Goal: Task Accomplishment & Management: Manage account settings

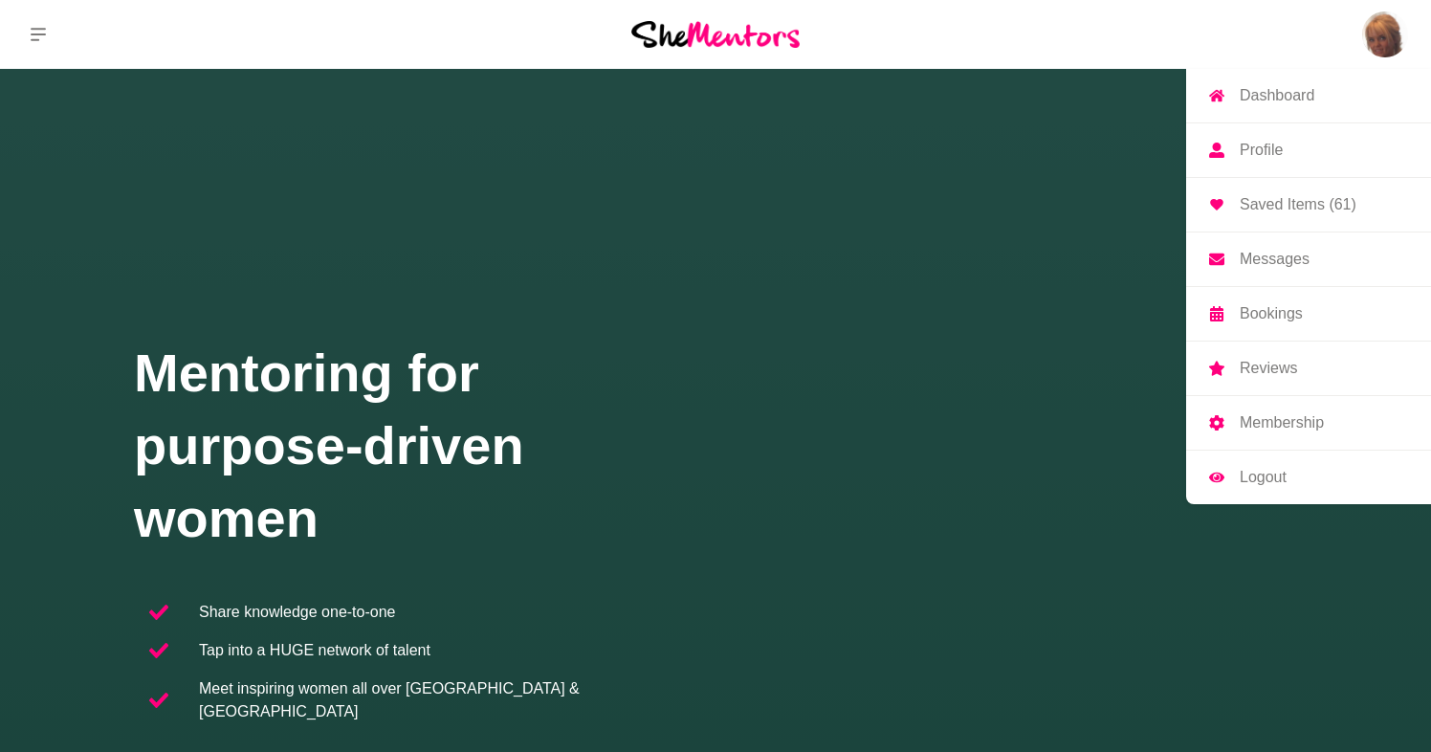
click at [1273, 148] on p "Profile" at bounding box center [1260, 149] width 43 height 15
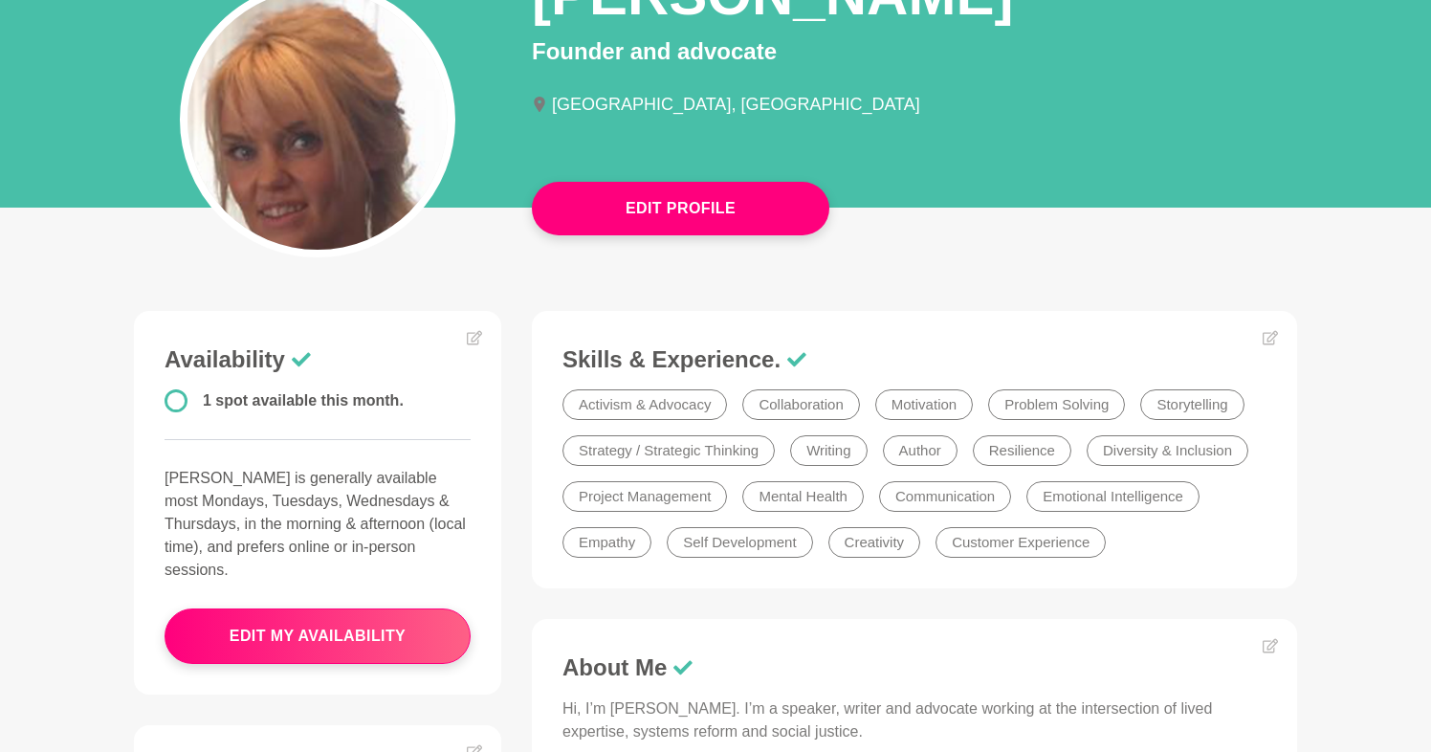
scroll to position [210, 0]
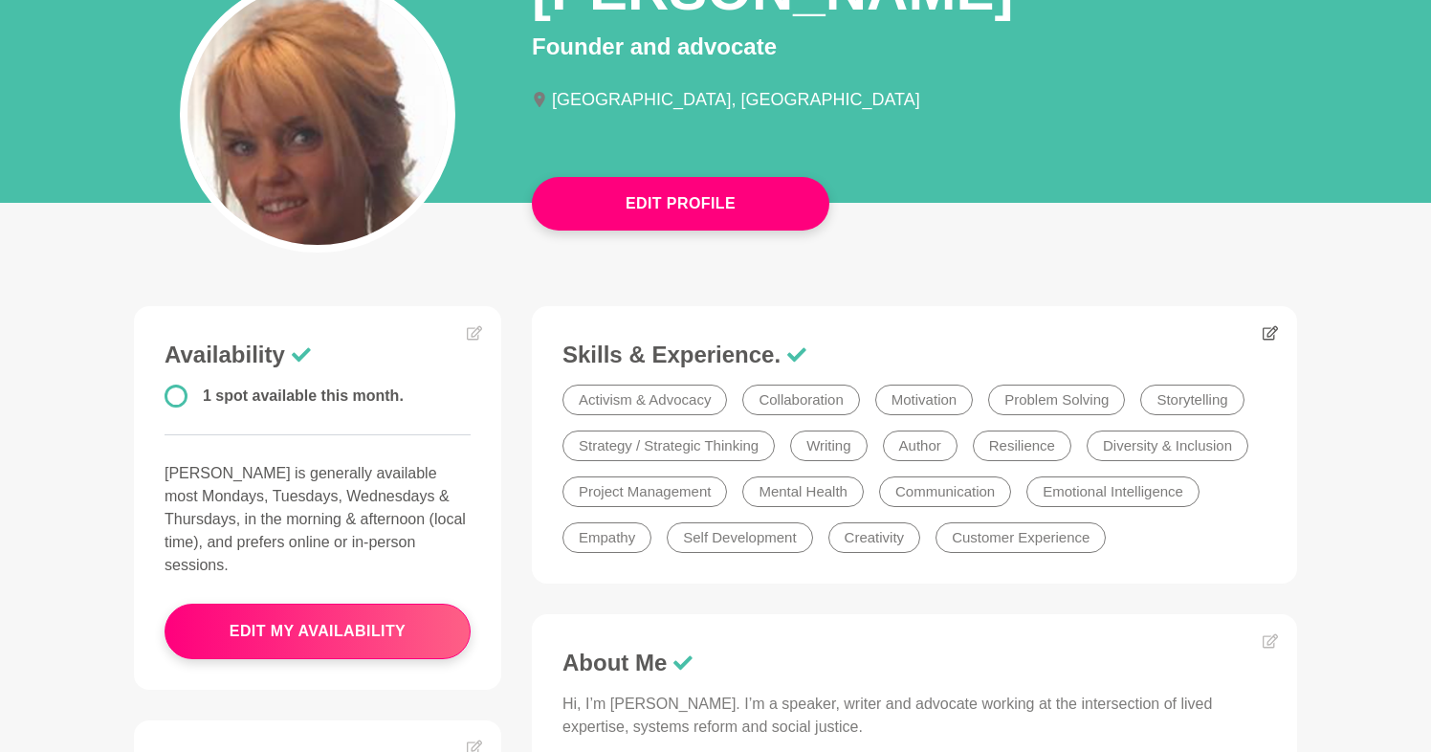
click at [1265, 334] on icon at bounding box center [1269, 332] width 15 height 15
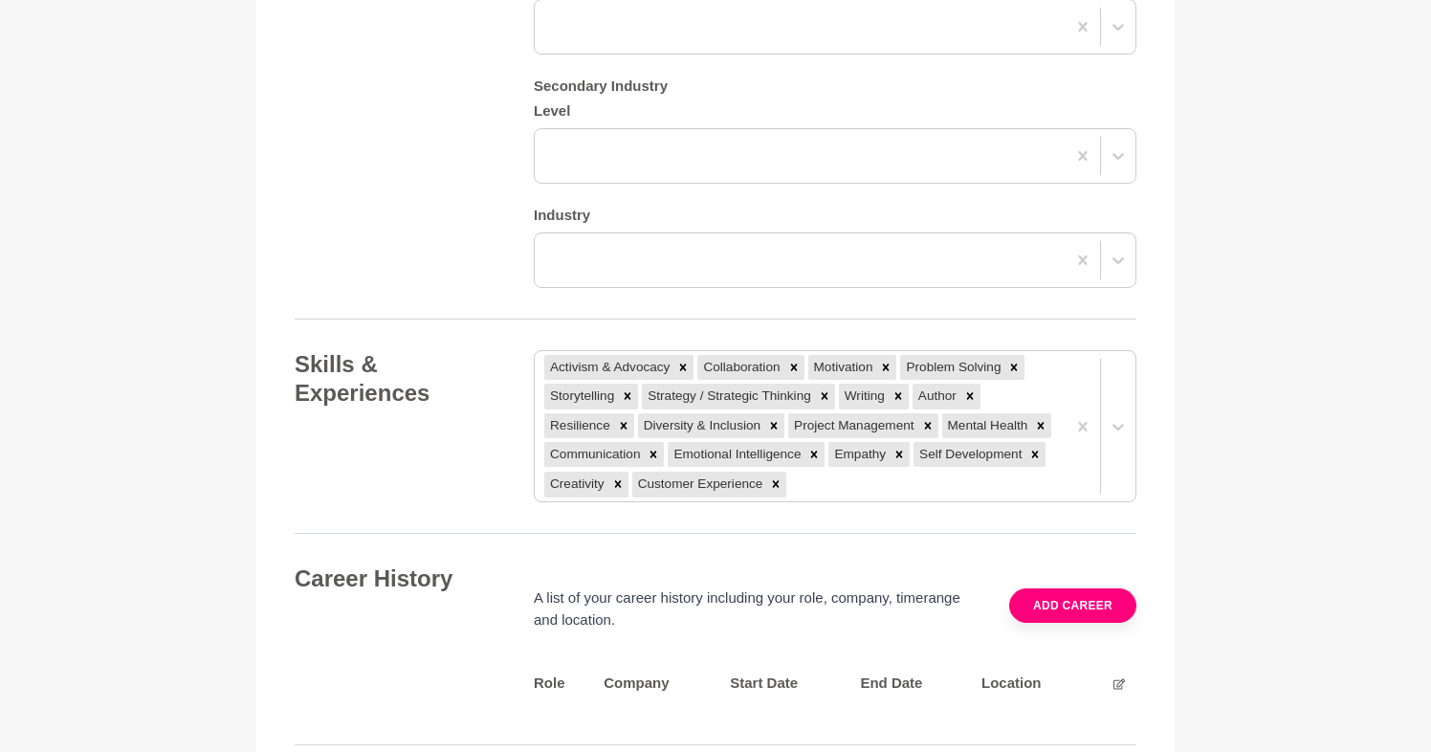
scroll to position [2670, 0]
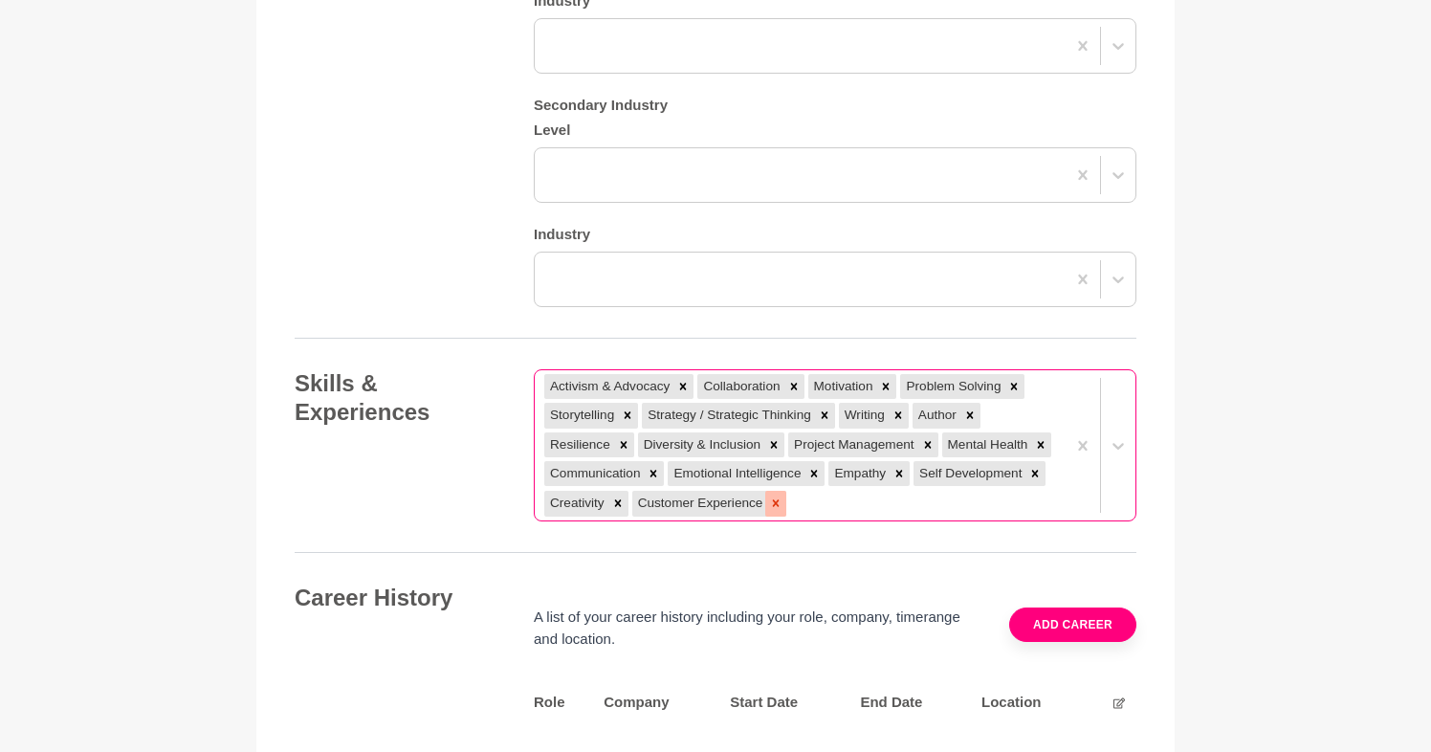
click at [779, 496] on icon at bounding box center [775, 502] width 13 height 13
click at [974, 408] on icon at bounding box center [969, 414] width 13 height 13
click at [826, 412] on icon at bounding box center [824, 415] width 7 height 7
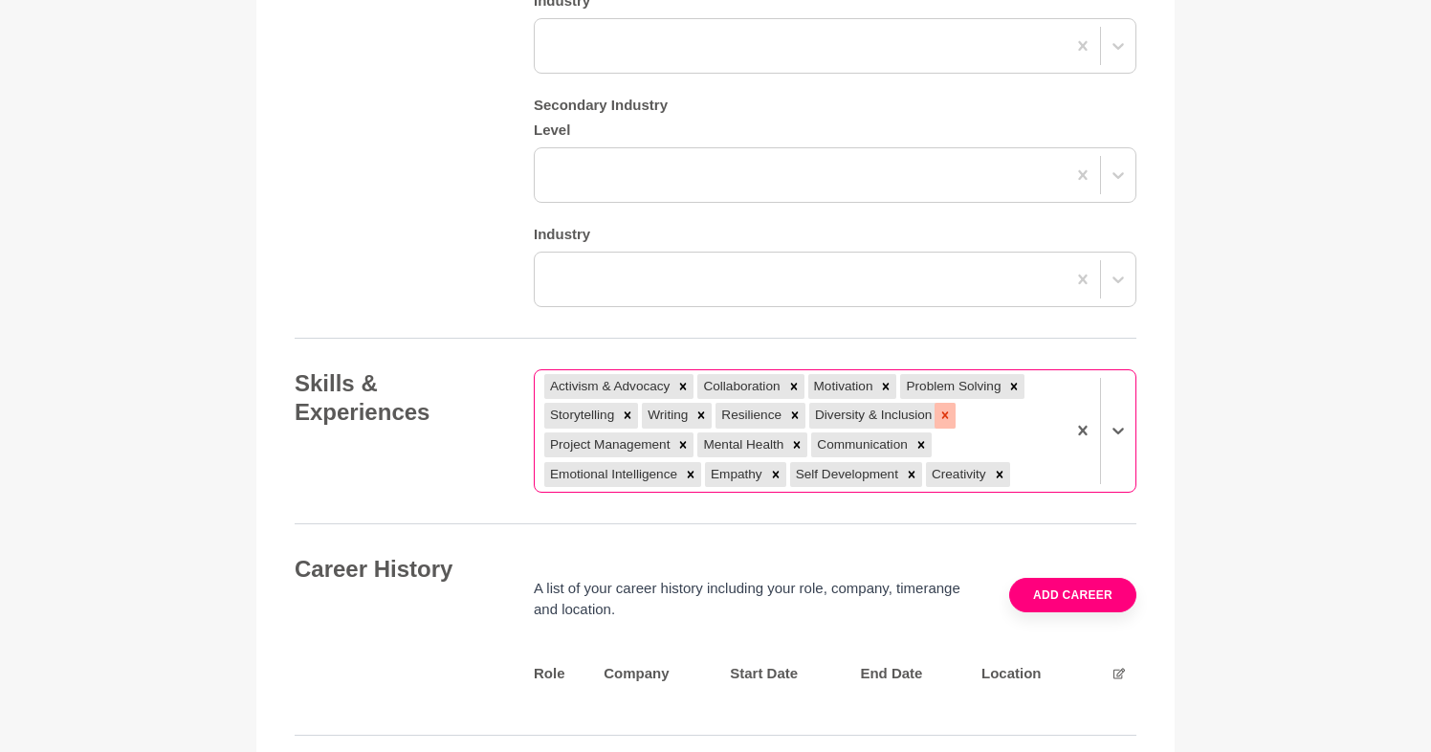
click at [942, 408] on icon at bounding box center [944, 414] width 13 height 13
click at [669, 471] on icon at bounding box center [666, 474] width 7 height 7
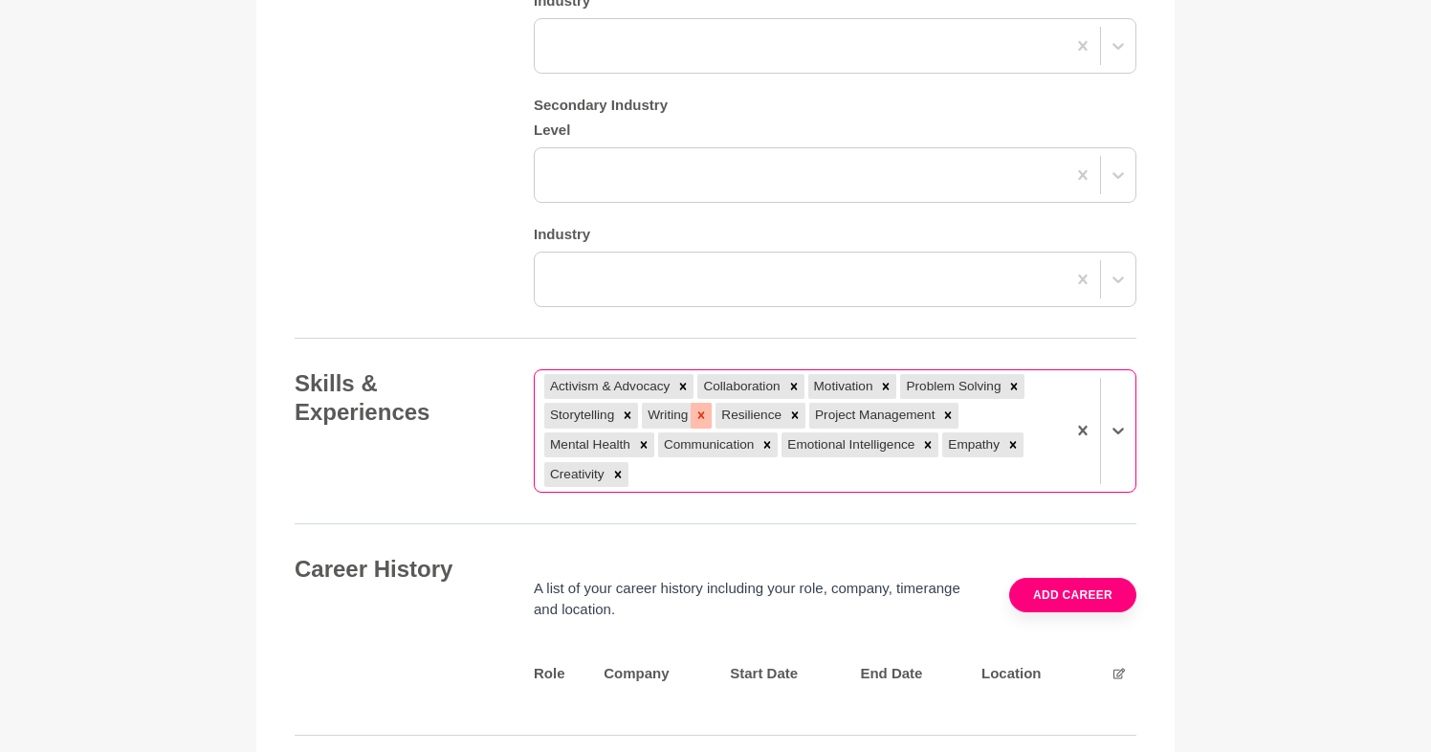
click at [703, 408] on icon at bounding box center [700, 414] width 13 height 13
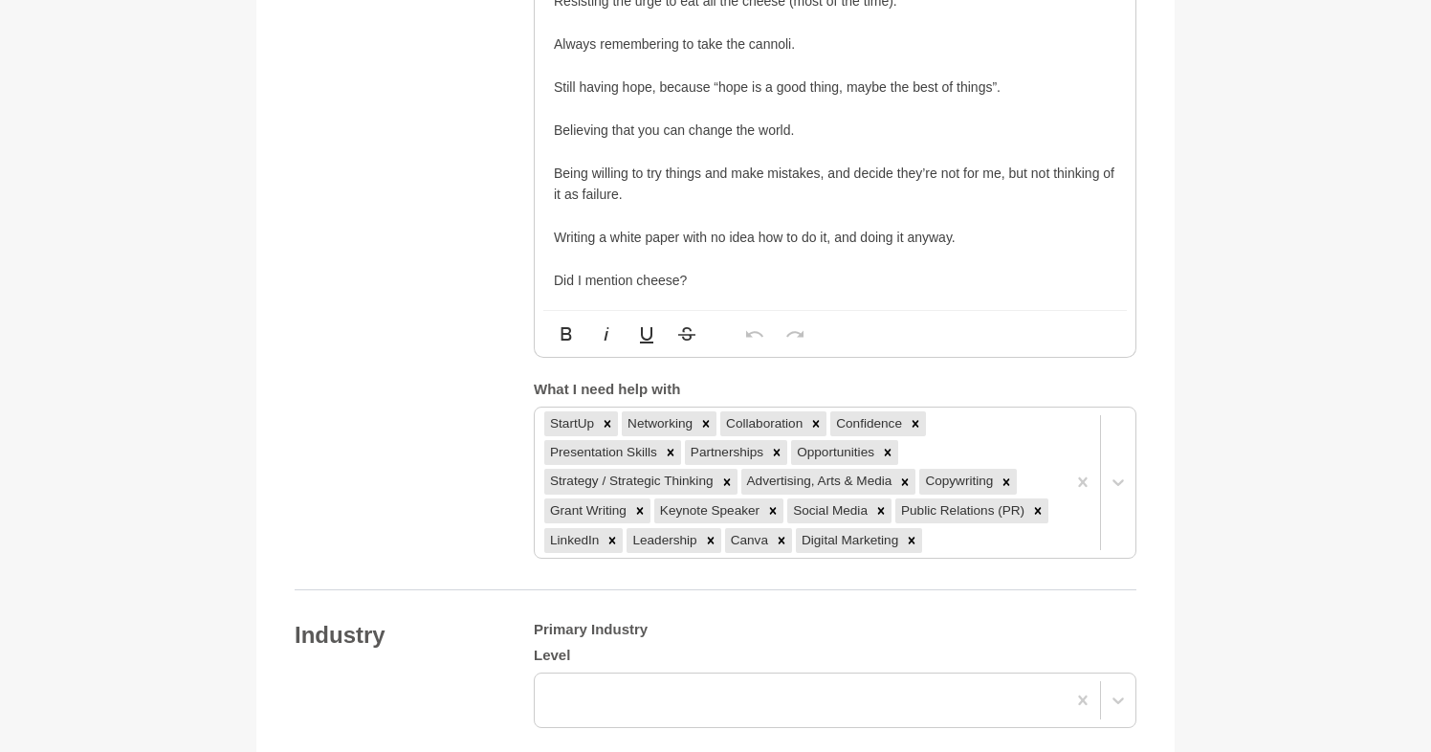
scroll to position [1926, 0]
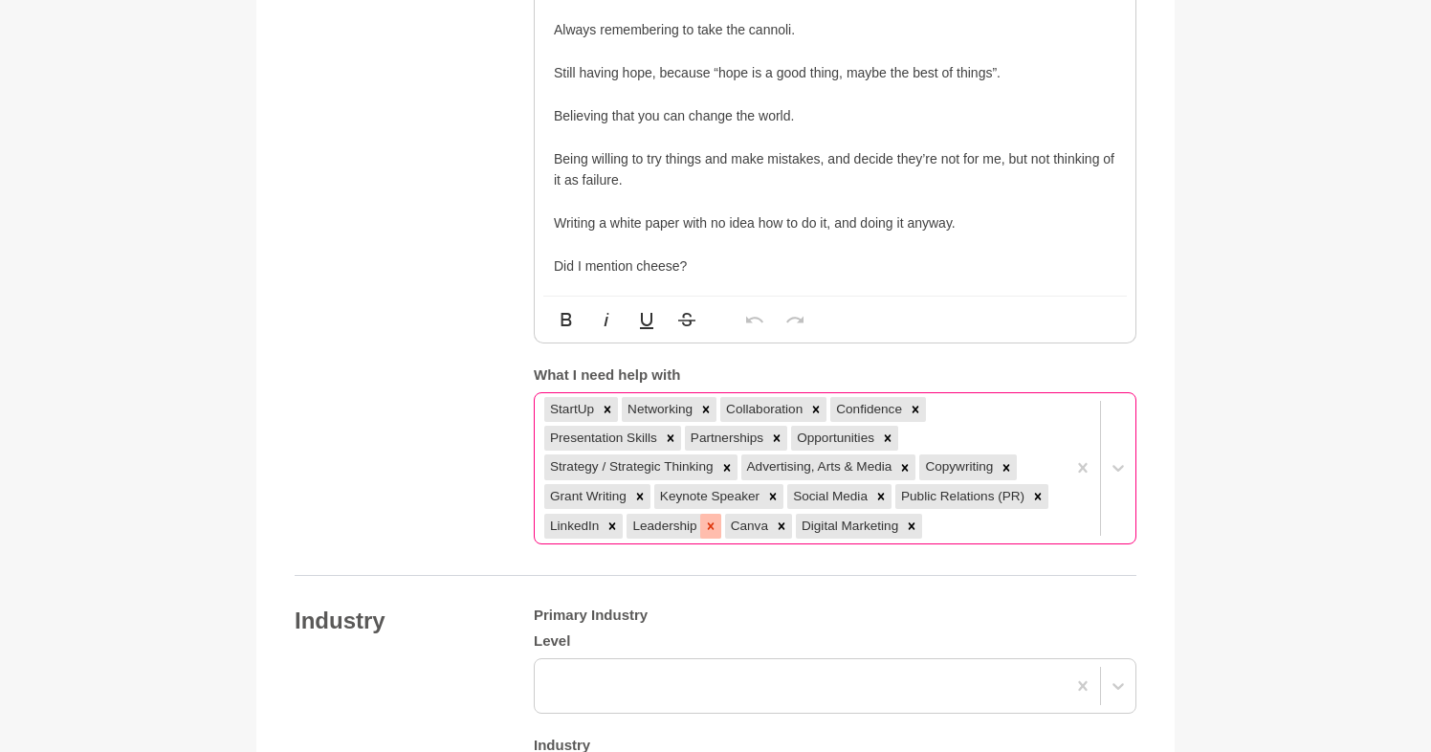
click at [705, 519] on icon at bounding box center [710, 525] width 13 height 13
click at [909, 464] on icon at bounding box center [905, 467] width 7 height 7
click at [774, 435] on icon at bounding box center [777, 438] width 7 height 7
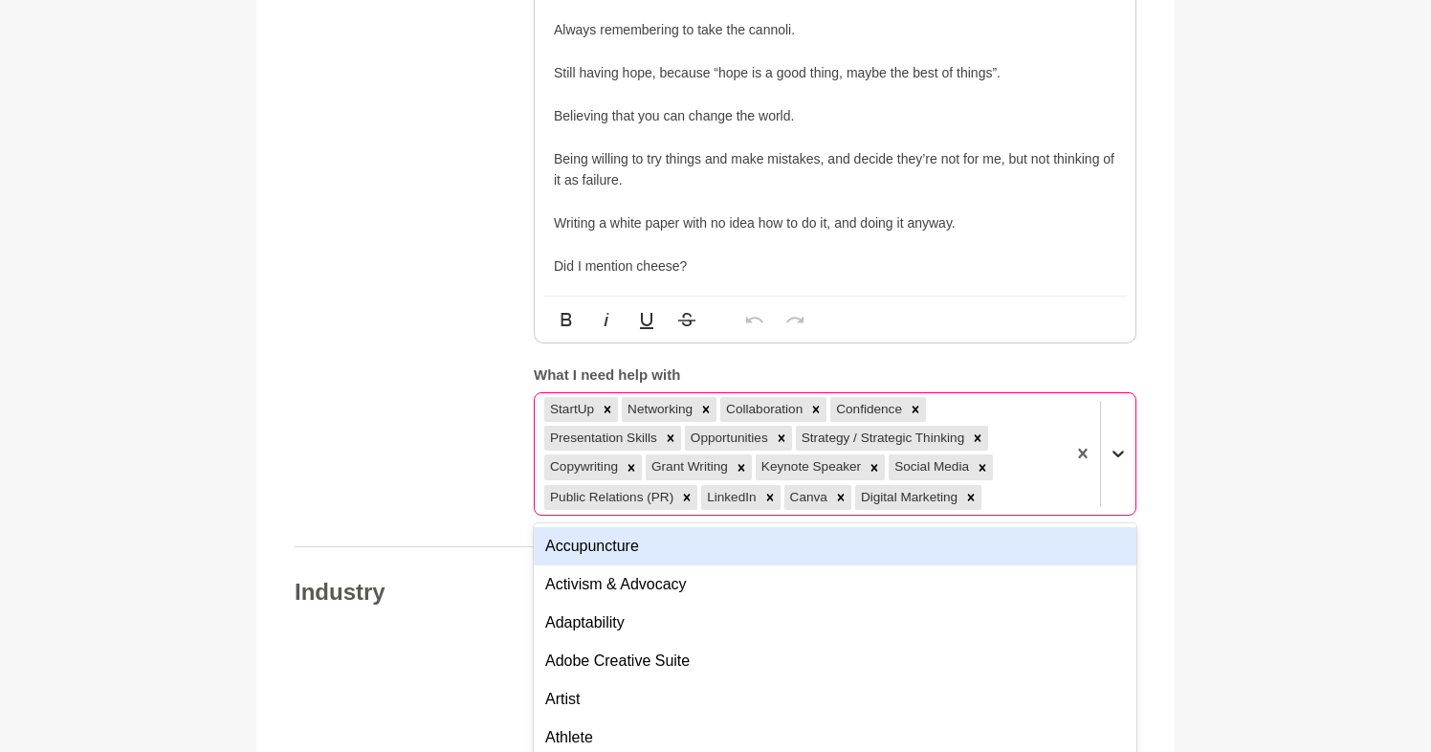
click at [1121, 436] on div at bounding box center [1118, 453] width 34 height 34
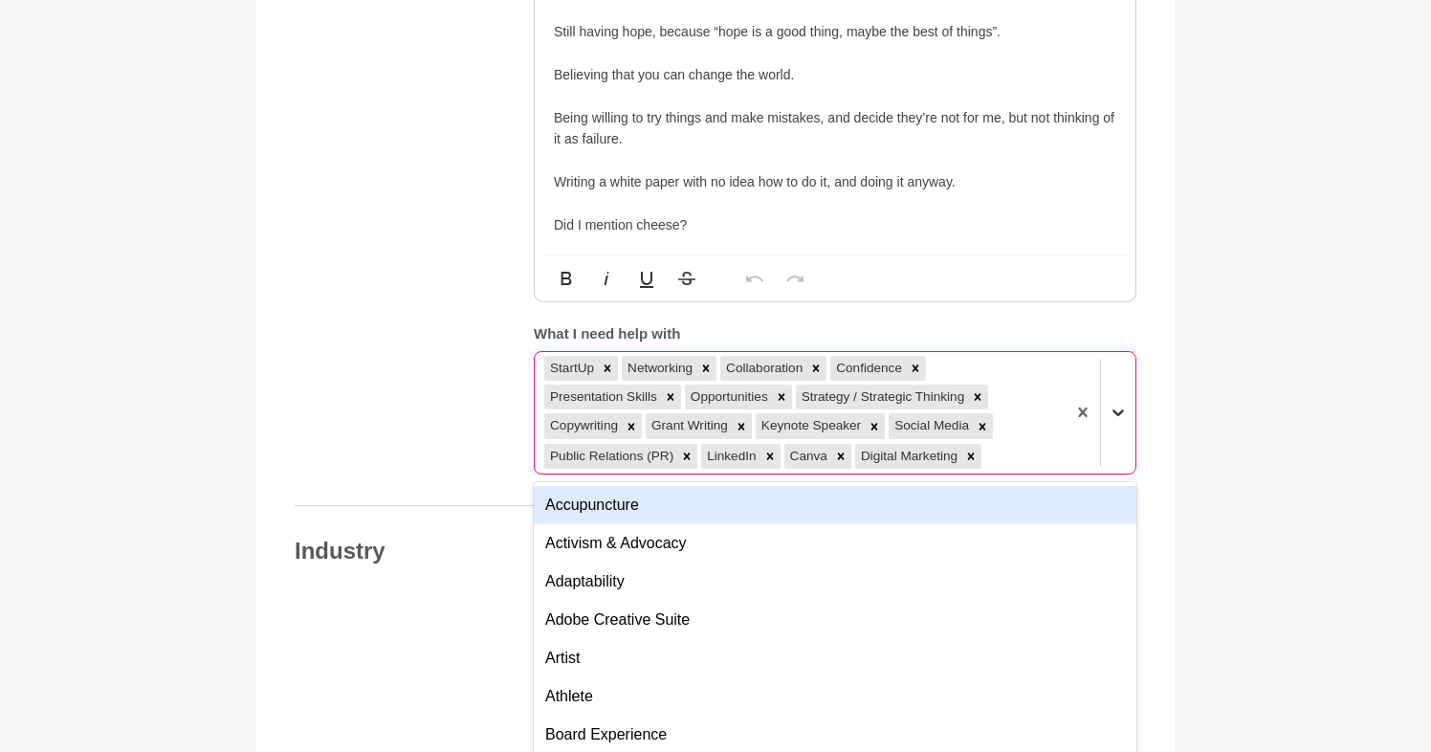
scroll to position [1968, 0]
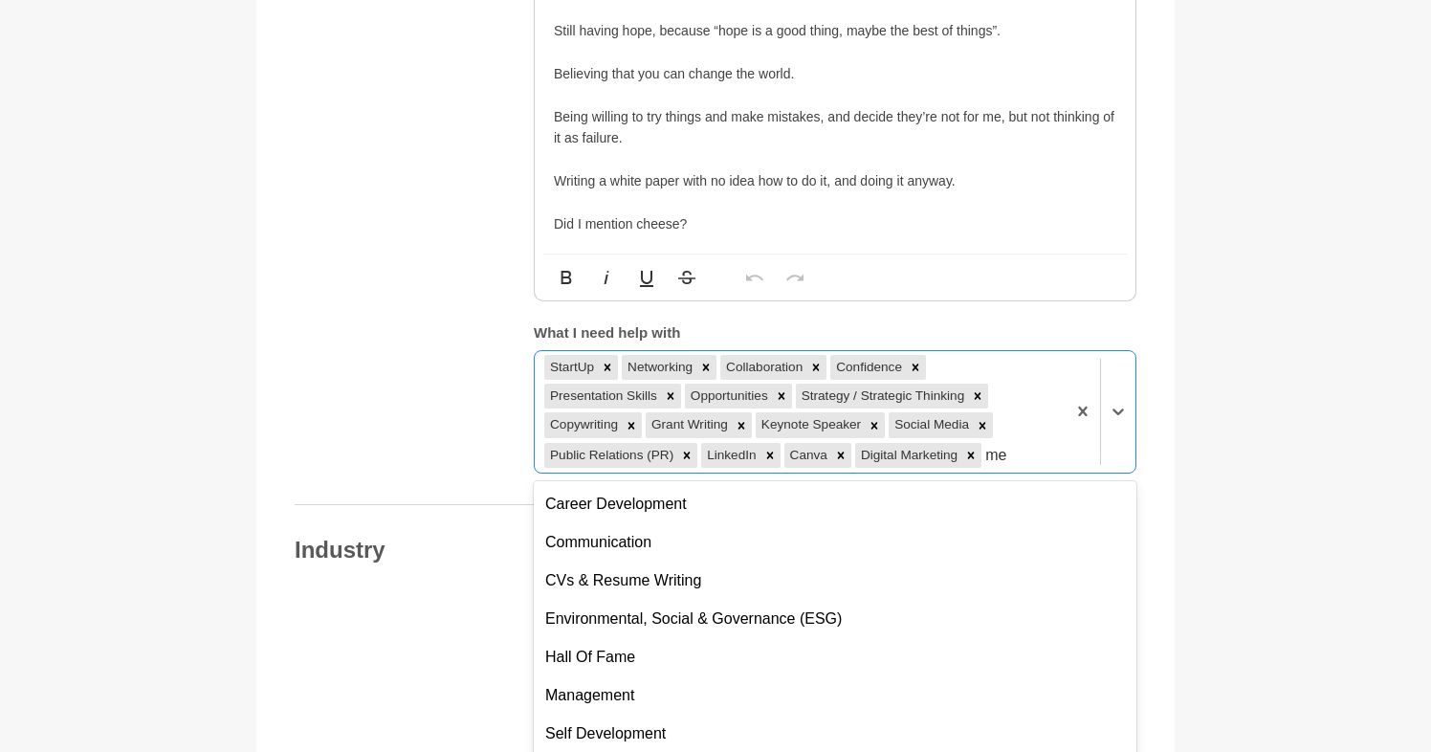
type input "m"
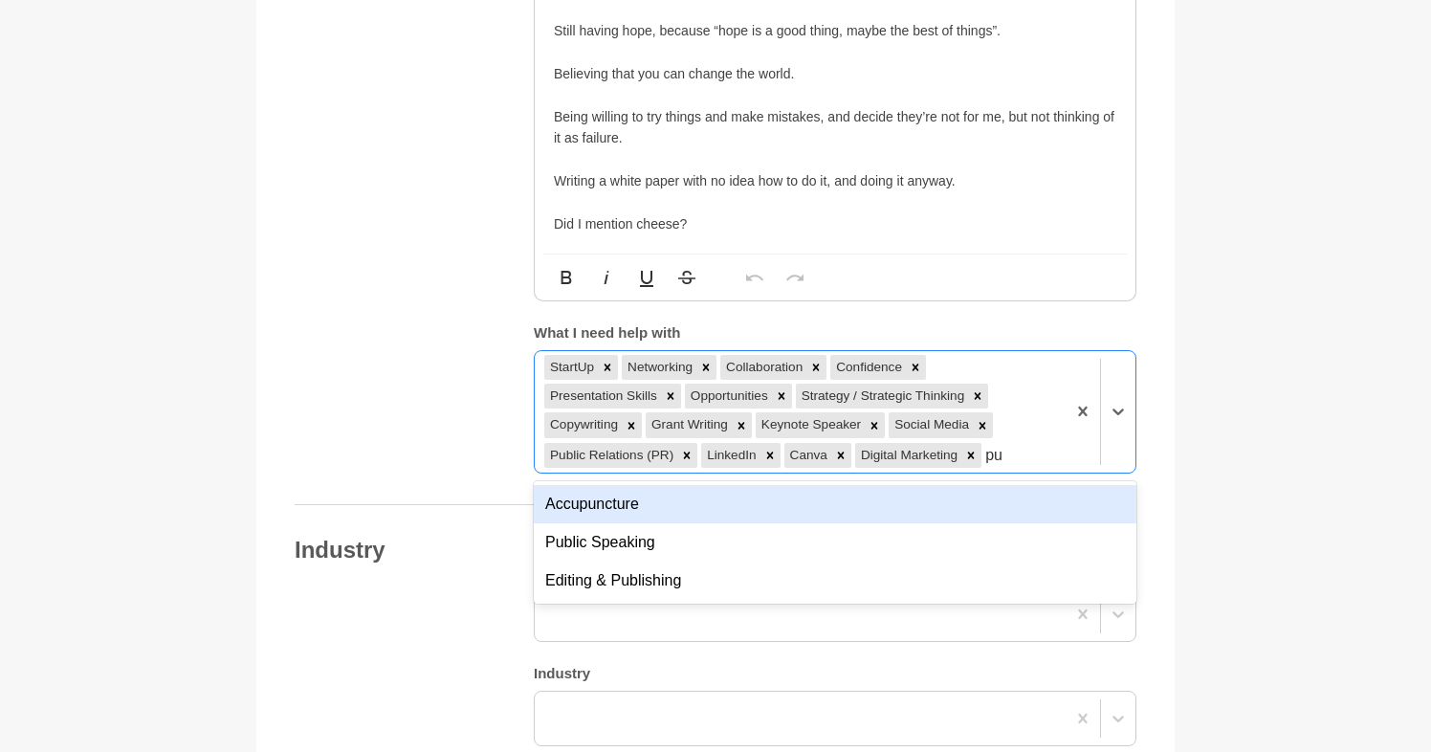
type input "pub"
click at [607, 486] on div "Public Speaking" at bounding box center [835, 504] width 602 height 38
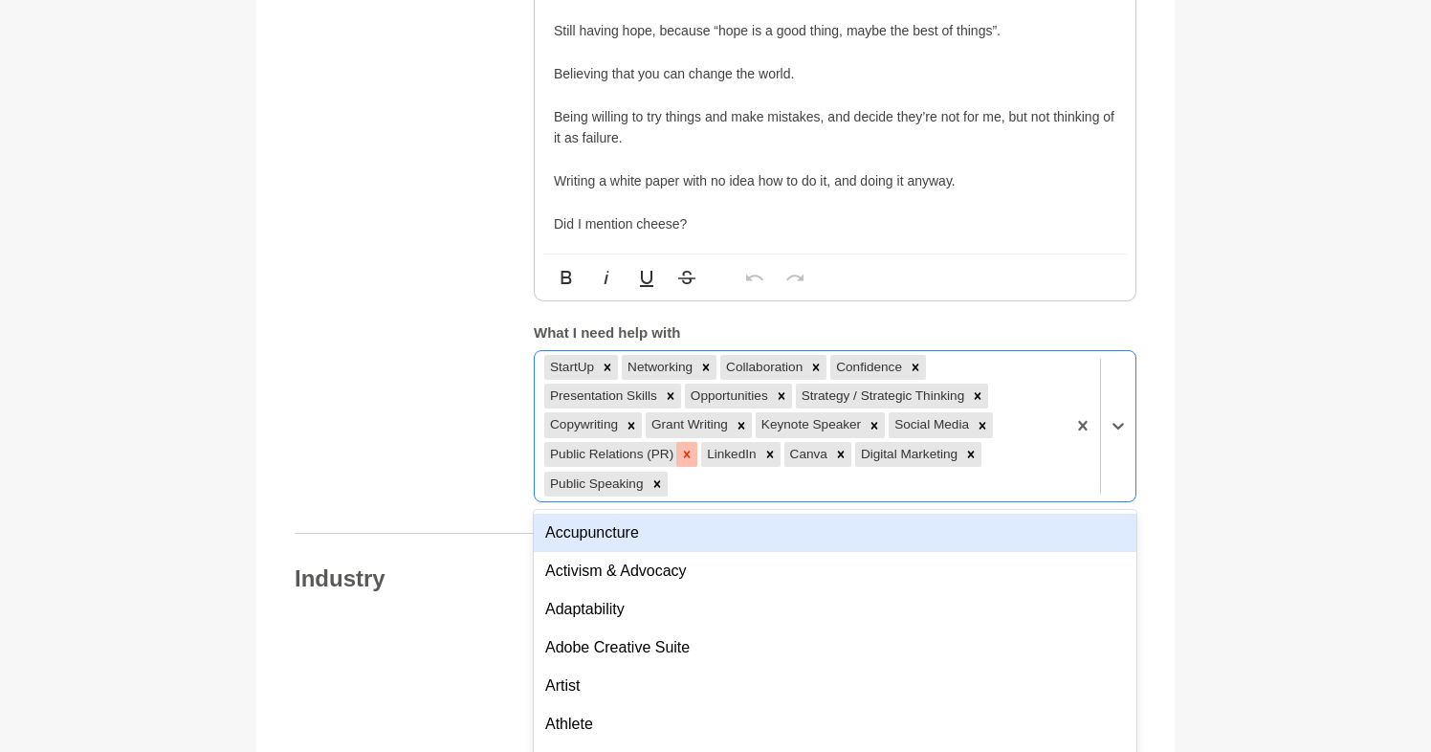
click at [684, 450] on icon at bounding box center [687, 453] width 7 height 7
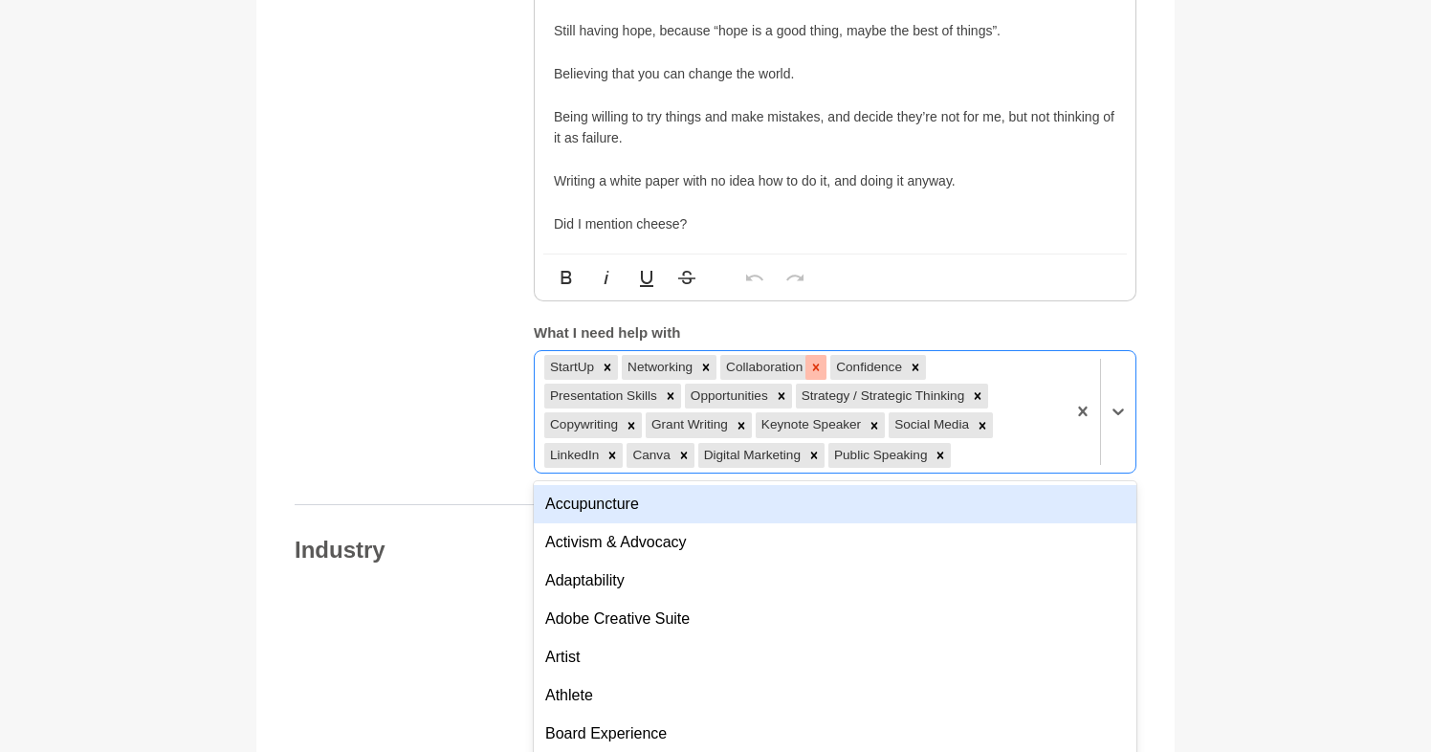
click at [818, 361] on icon at bounding box center [815, 367] width 13 height 13
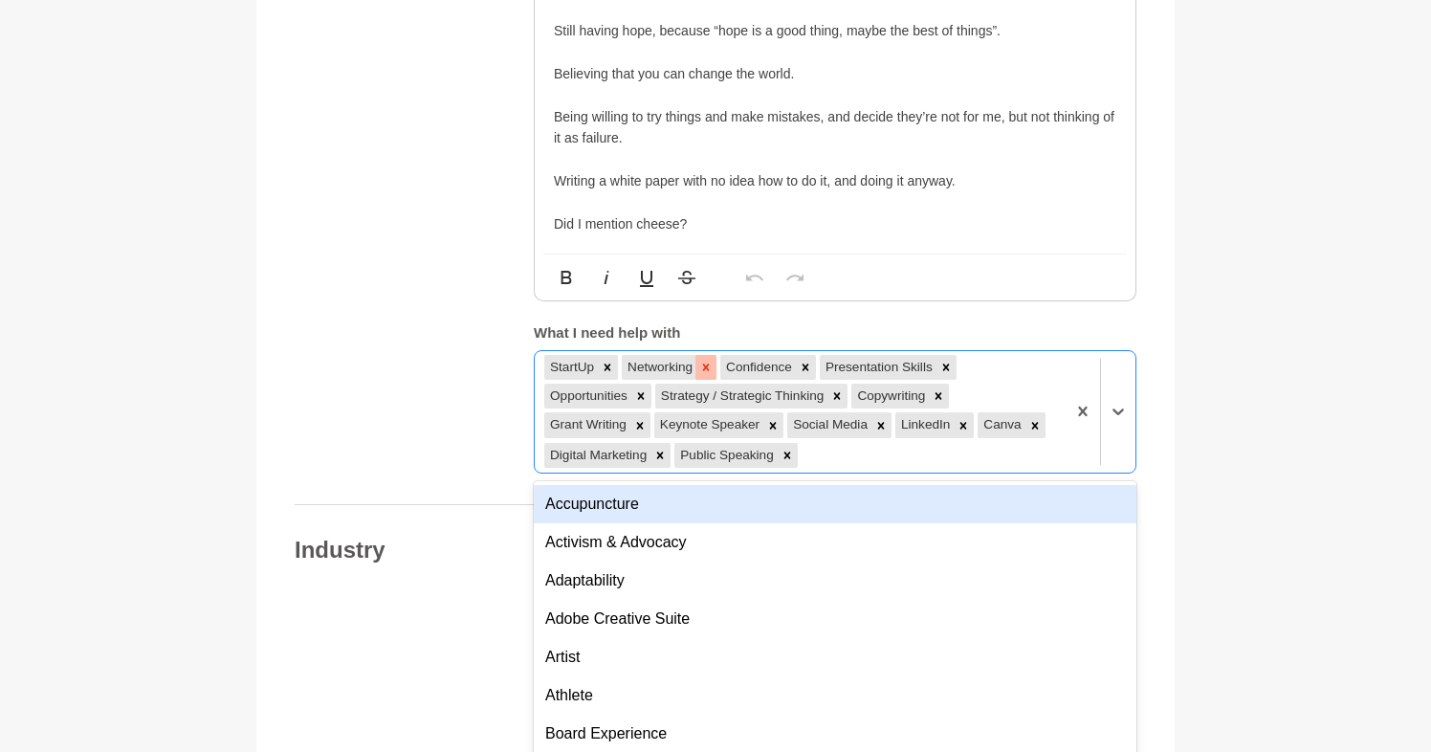
click at [708, 361] on icon at bounding box center [705, 367] width 13 height 13
click at [959, 363] on icon at bounding box center [957, 366] width 7 height 7
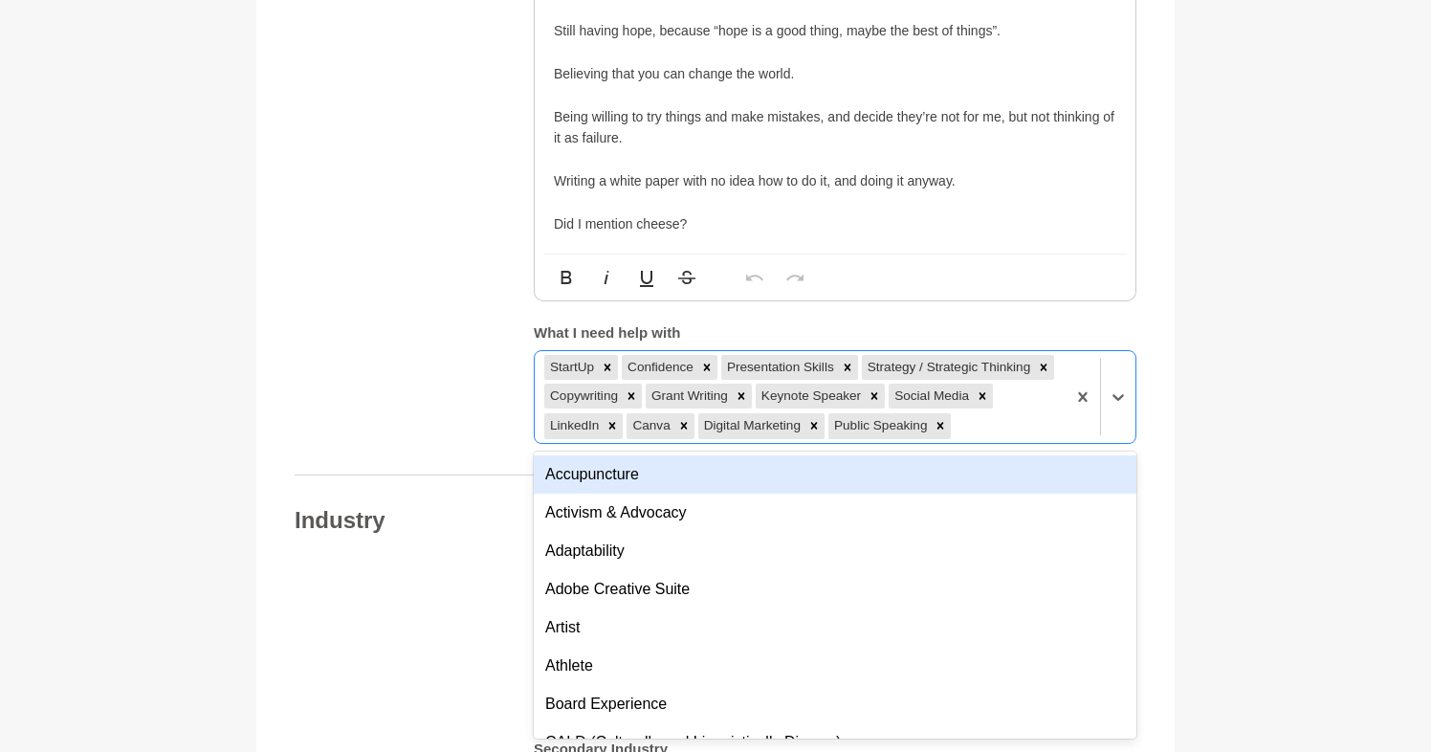
click at [1154, 417] on figure "Your details [PERSON_NAME] Founder and advocate [GEOGRAPHIC_DATA] [STREET_ADDRE…" at bounding box center [715, 134] width 918 height 3807
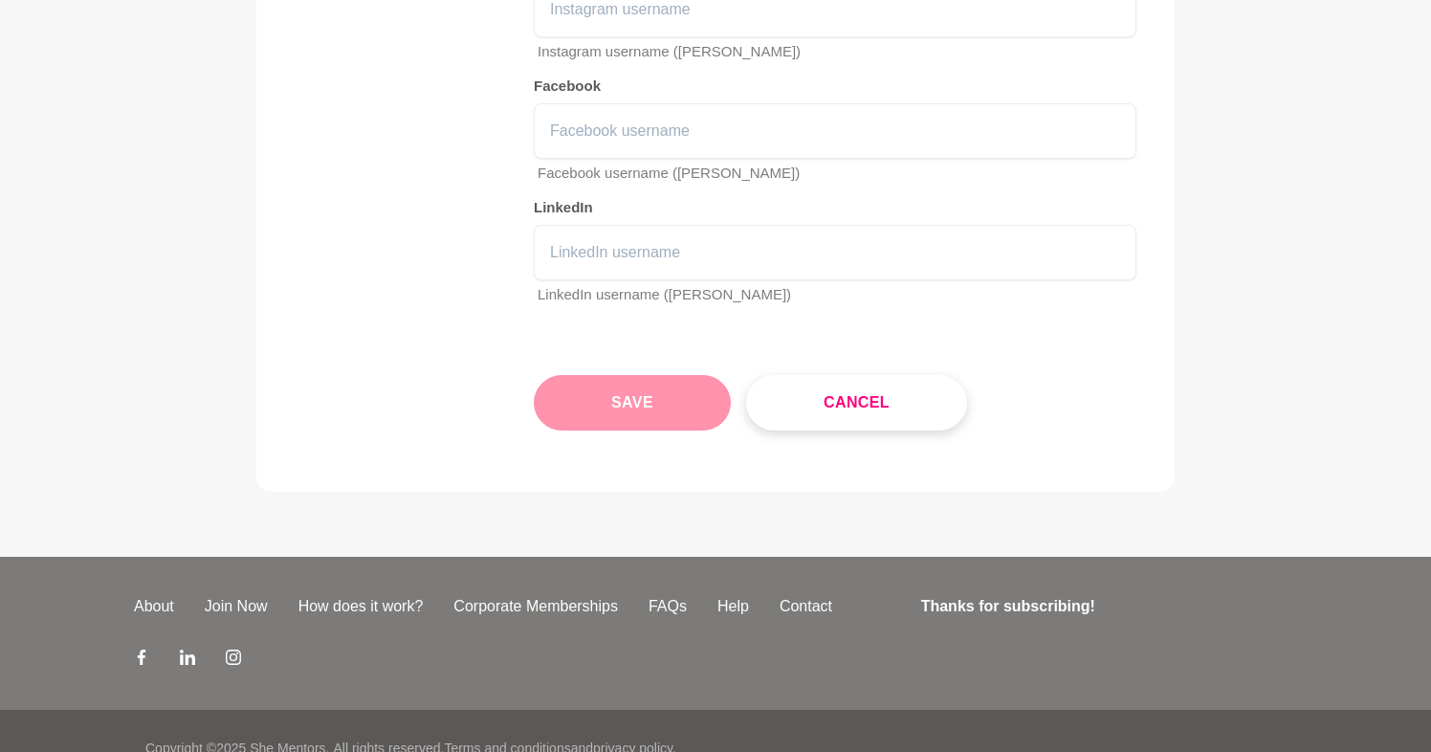
scroll to position [3514, 0]
click at [576, 388] on button "Save" at bounding box center [632, 403] width 197 height 55
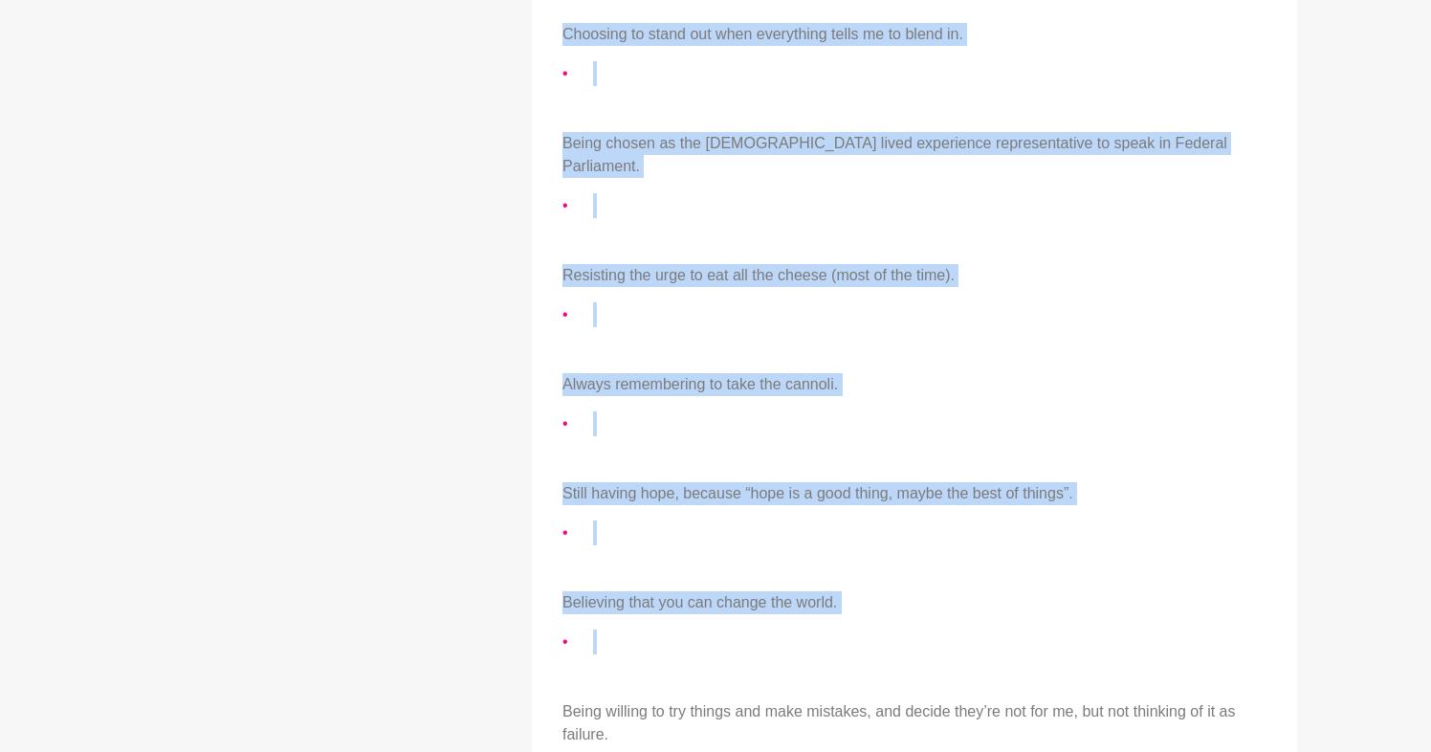
scroll to position [1671, 0]
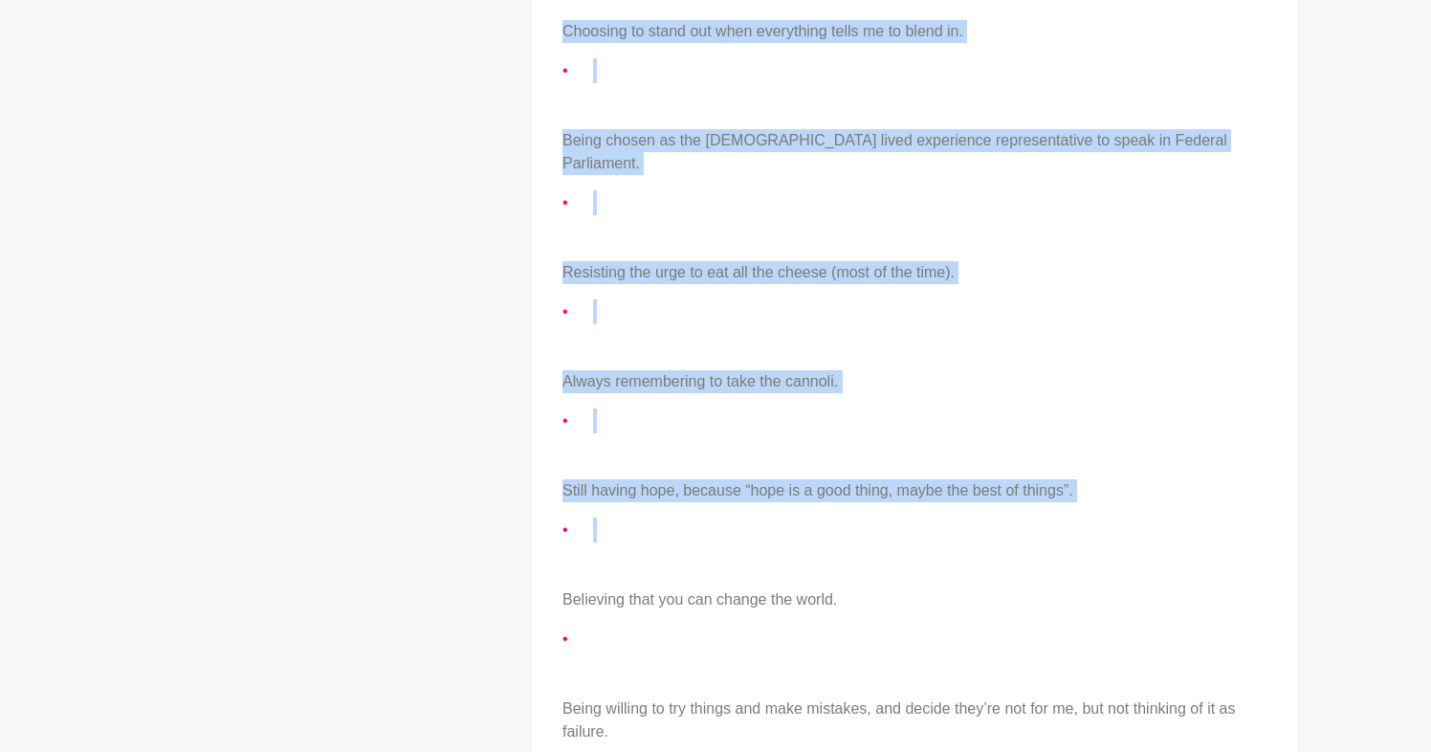
drag, startPoint x: 534, startPoint y: 474, endPoint x: 431, endPoint y: 553, distance: 128.9
click at [431, 553] on div "Availability 1 spot available this month. [PERSON_NAME] is generally available …" at bounding box center [716, 36] width 1194 height 2381
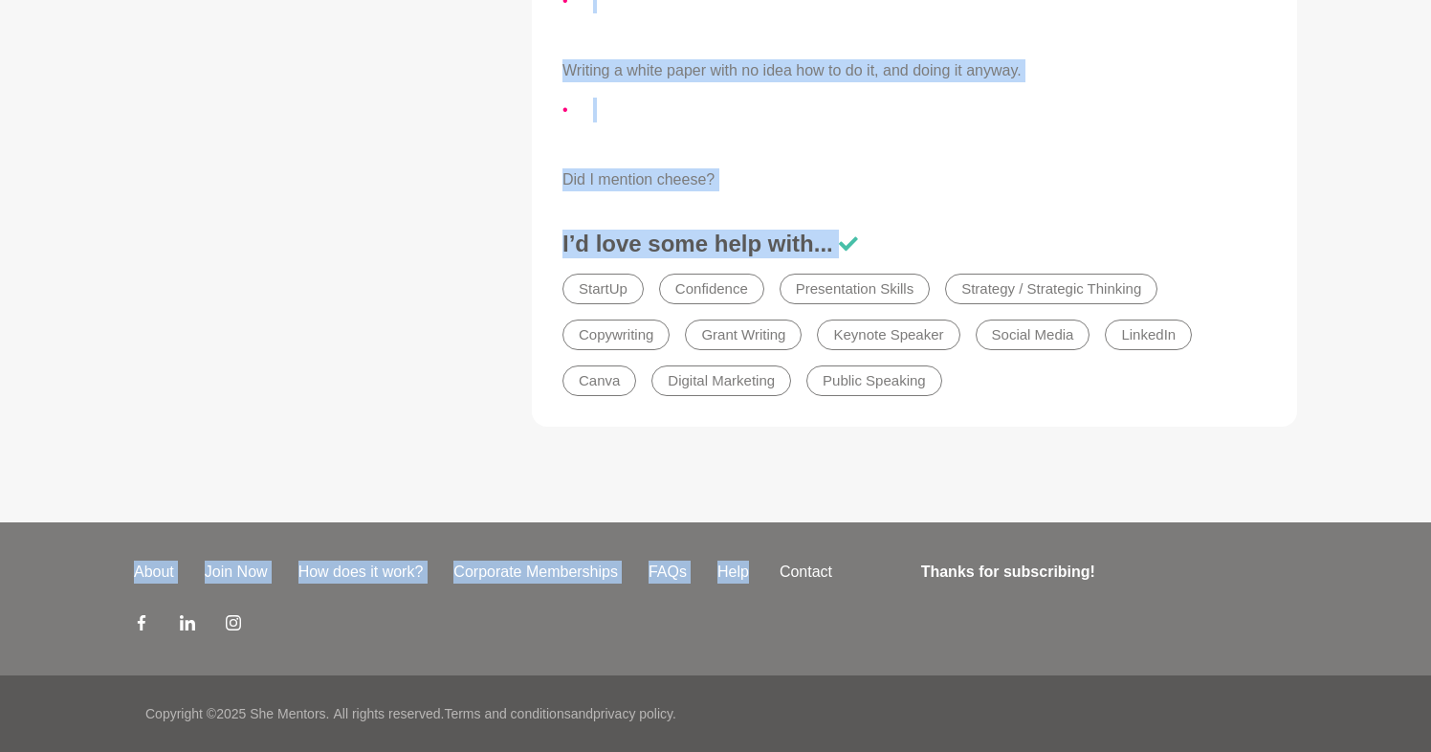
scroll to position [2441, 0]
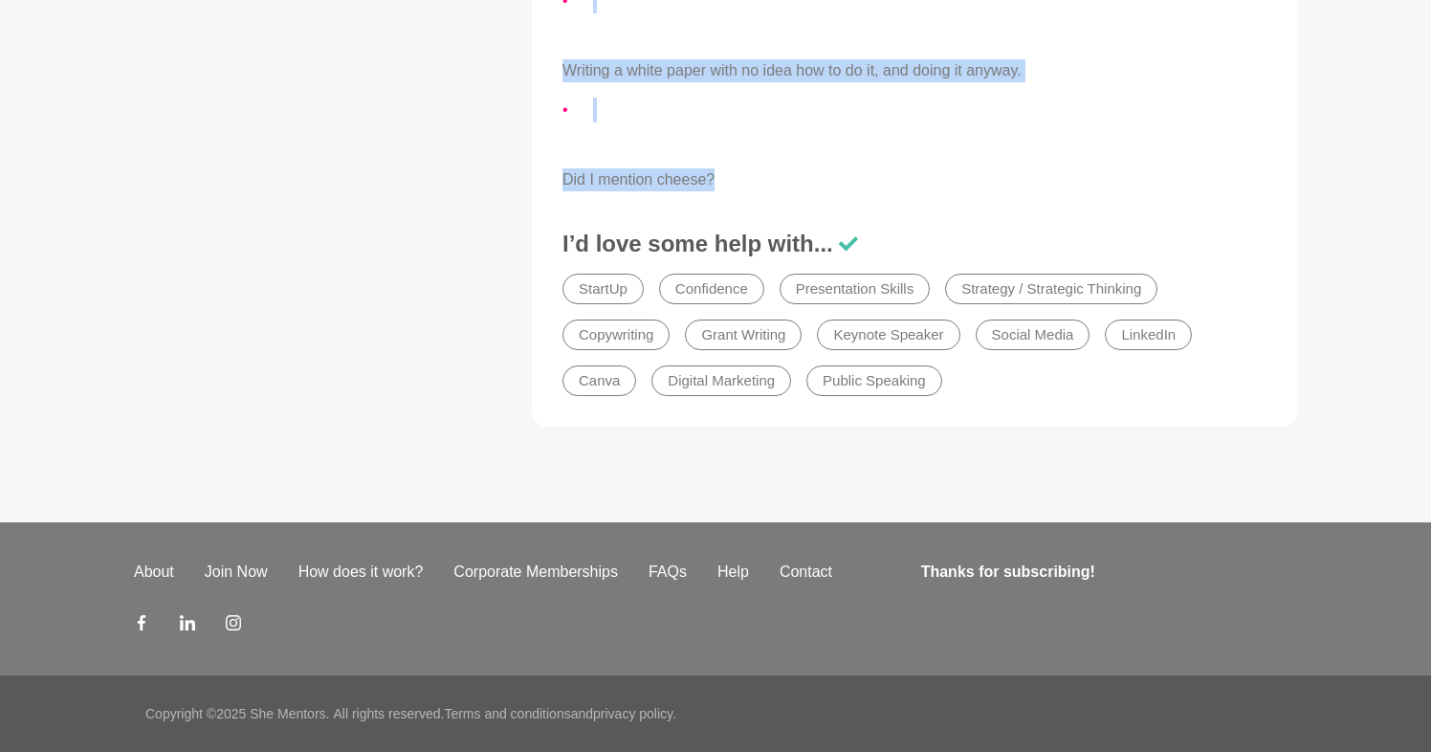
drag, startPoint x: 554, startPoint y: 346, endPoint x: 802, endPoint y: 171, distance: 304.1
copy div "Lorem Ip Do, S’a Consect. A’e s doeiusm, tempor inc utlabore etdolor ma ali eni…"
